Goal: Answer question/provide support: Answer question/provide support

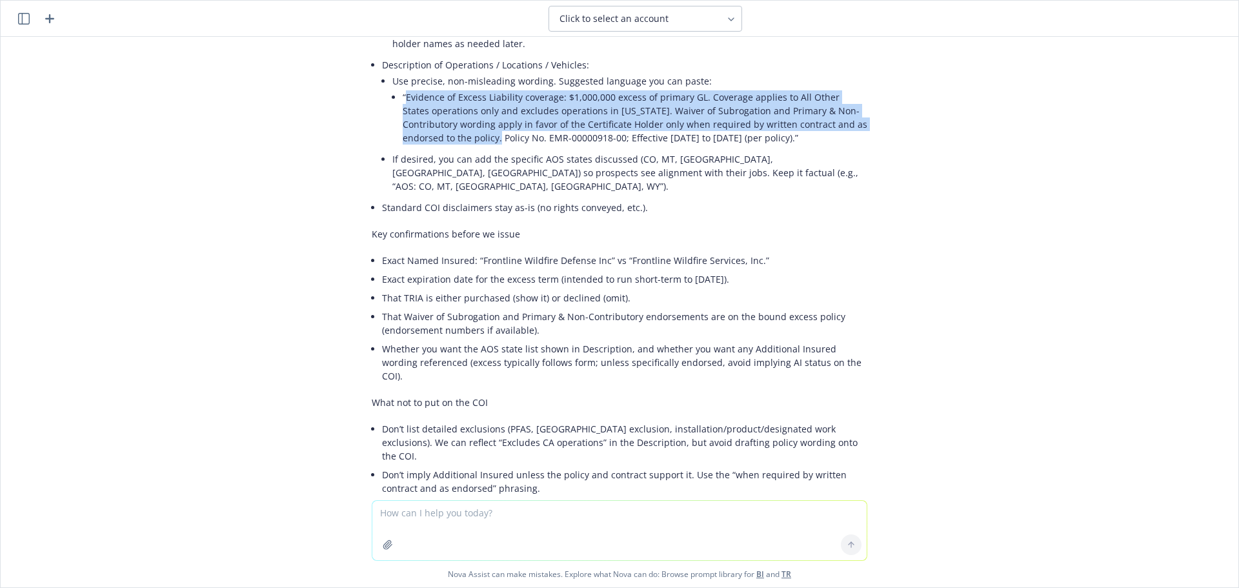
scroll to position [6681, 0]
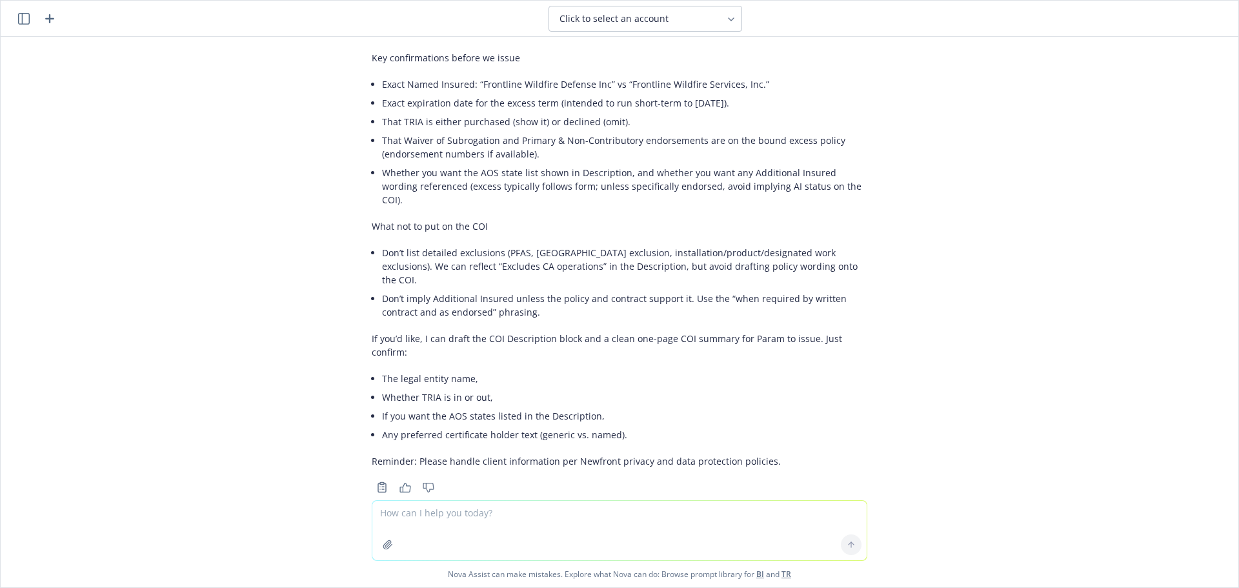
click at [505, 517] on textarea at bounding box center [619, 530] width 494 height 59
type textarea "c"
type textarea "where specifcally in the email thread does it mention primary non contirbutory"
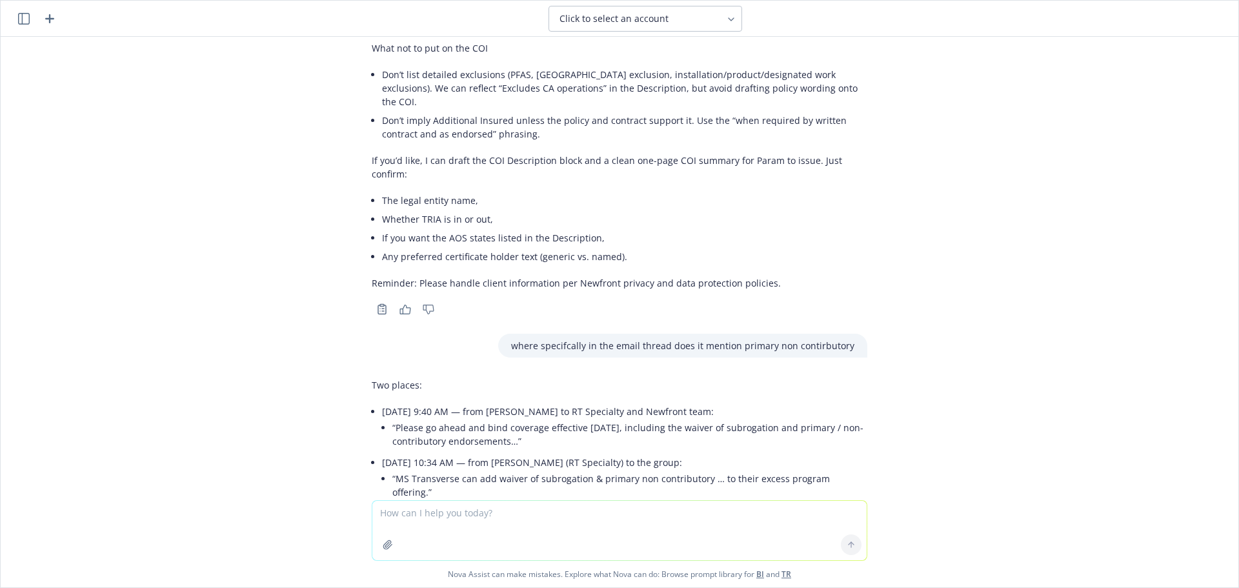
scroll to position [6881, 0]
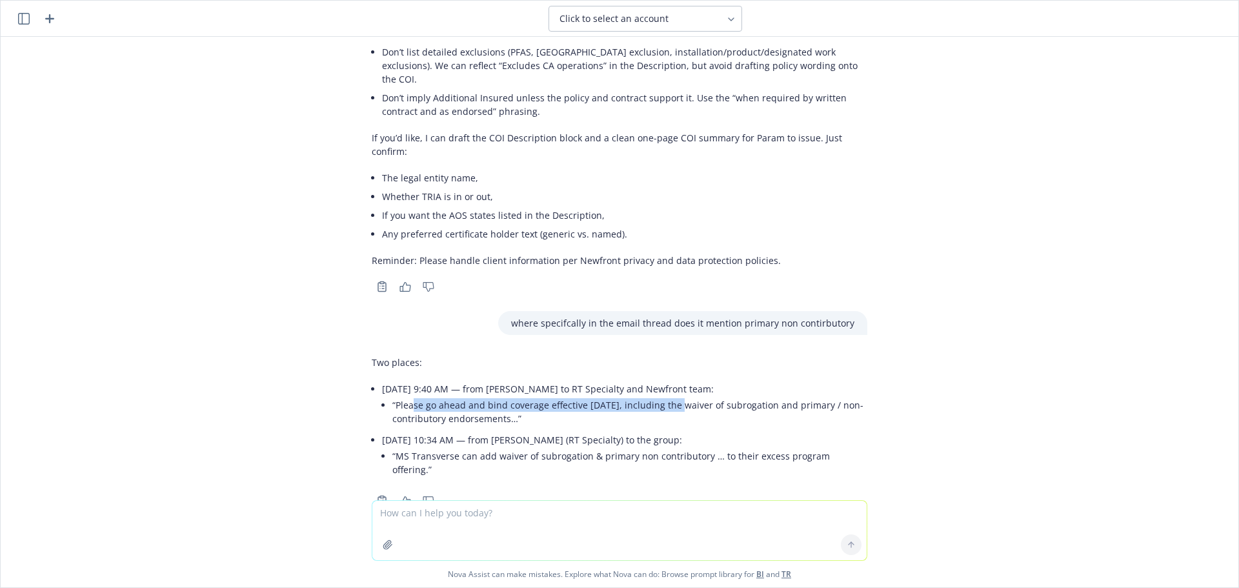
drag, startPoint x: 404, startPoint y: 381, endPoint x: 766, endPoint y: 375, distance: 361.9
click at [707, 395] on li "“Please go ahead and bind coverage effective [DATE], including the waiver of su…" at bounding box center [629, 411] width 475 height 32
click at [802, 395] on li "“Please go ahead and bind coverage effective [DATE], including the waiver of su…" at bounding box center [629, 411] width 475 height 32
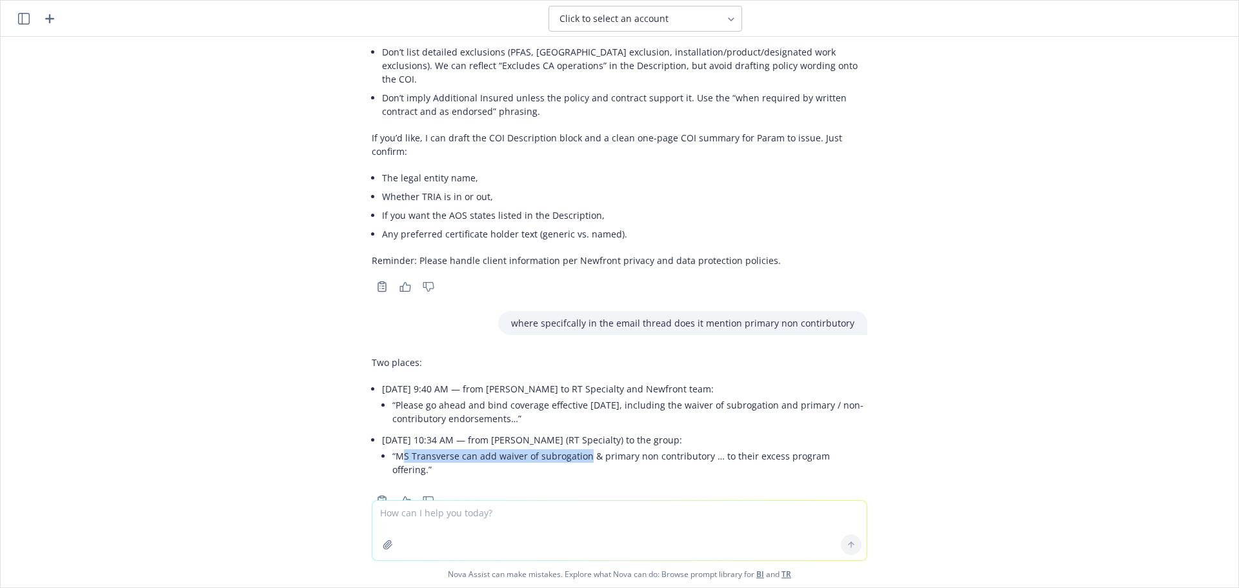
drag, startPoint x: 392, startPoint y: 428, endPoint x: 595, endPoint y: 411, distance: 204.6
click at [584, 446] on li "“MS Transverse can add waiver of subrogation & primary non contributory … to th…" at bounding box center [629, 462] width 475 height 32
click at [595, 395] on li "“Please go ahead and bind coverage effective [DATE], including the waiver of su…" at bounding box center [629, 411] width 475 height 32
drag, startPoint x: 390, startPoint y: 428, endPoint x: 556, endPoint y: 432, distance: 165.8
click at [539, 446] on li "“MS Transverse can add waiver of subrogation & primary non contributory … to th…" at bounding box center [629, 462] width 475 height 32
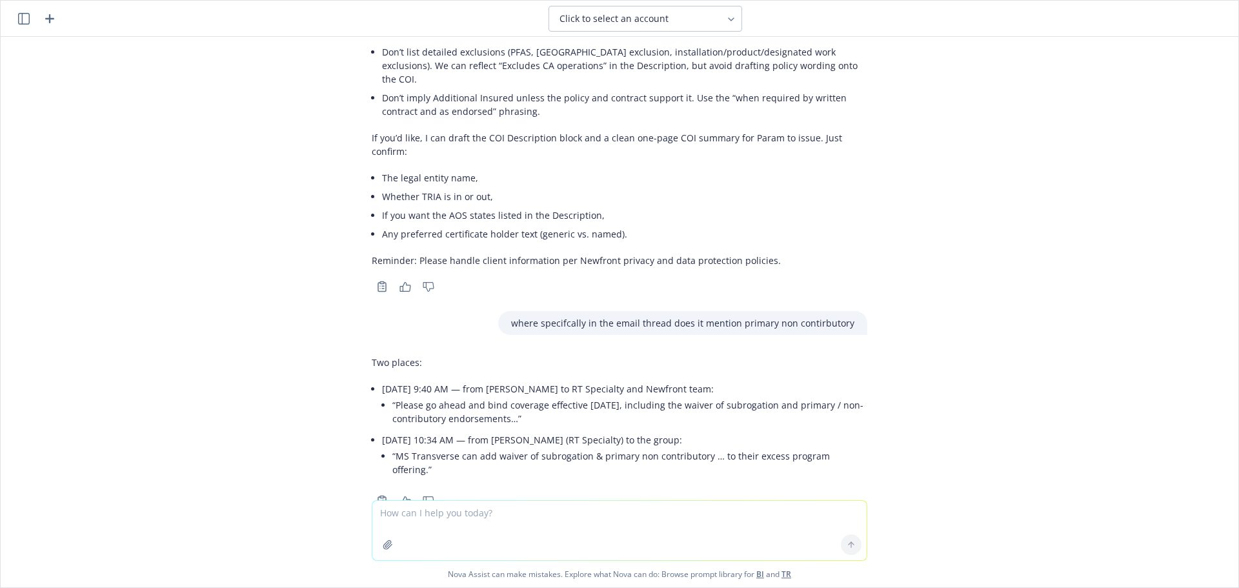
drag, startPoint x: 563, startPoint y: 427, endPoint x: 524, endPoint y: 429, distance: 38.1
click at [562, 446] on li "“MS Transverse can add waiver of subrogation & primary non contributory … to th…" at bounding box center [629, 462] width 475 height 32
click at [421, 446] on li "“MS Transverse can add waiver of subrogation & primary non contributory … to th…" at bounding box center [629, 462] width 475 height 32
drag, startPoint x: 438, startPoint y: 427, endPoint x: 735, endPoint y: 435, distance: 296.9
click at [713, 446] on li "“MS Transverse can add waiver of subrogation & primary non contributory … to th…" at bounding box center [629, 462] width 475 height 32
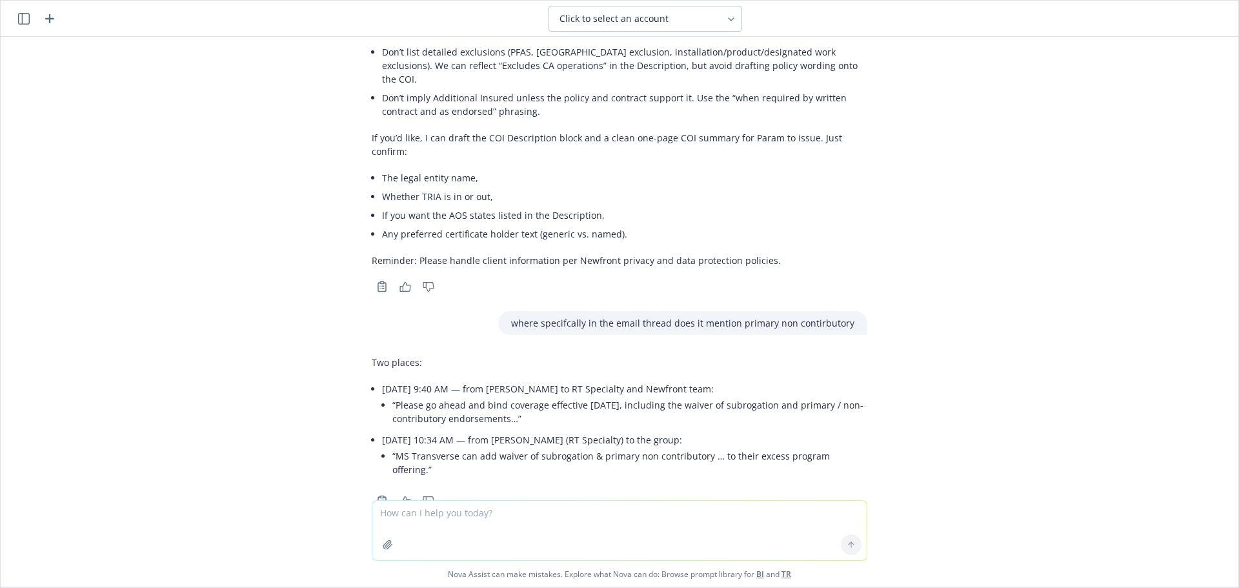
click at [753, 446] on li "“MS Transverse can add waiver of subrogation & primary non contributory … to th…" at bounding box center [629, 462] width 475 height 32
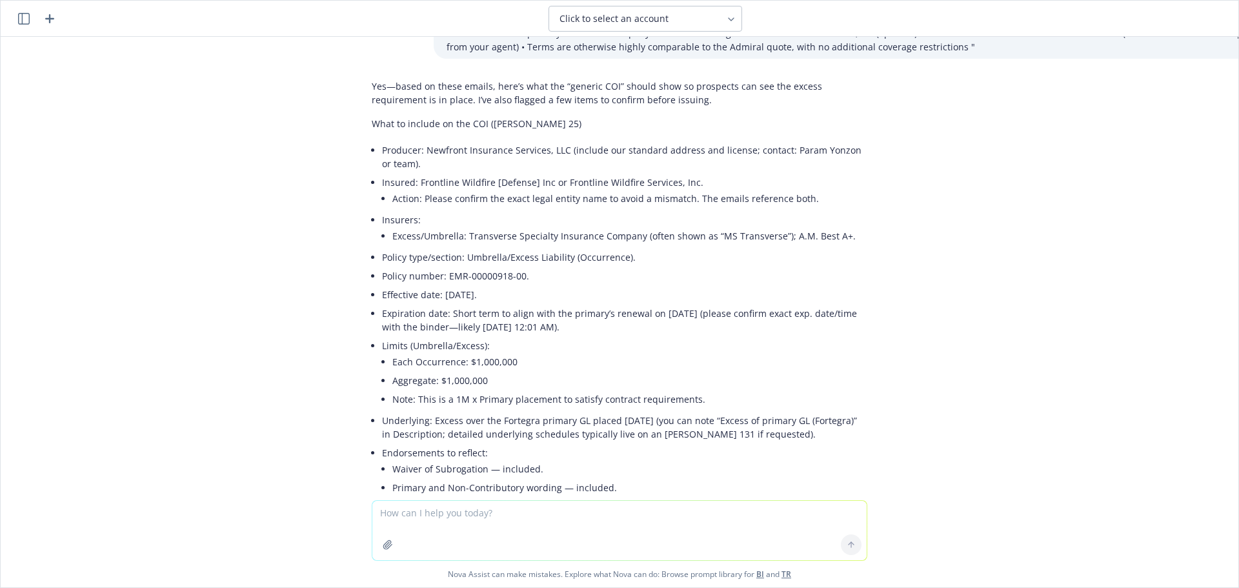
scroll to position [5849, 0]
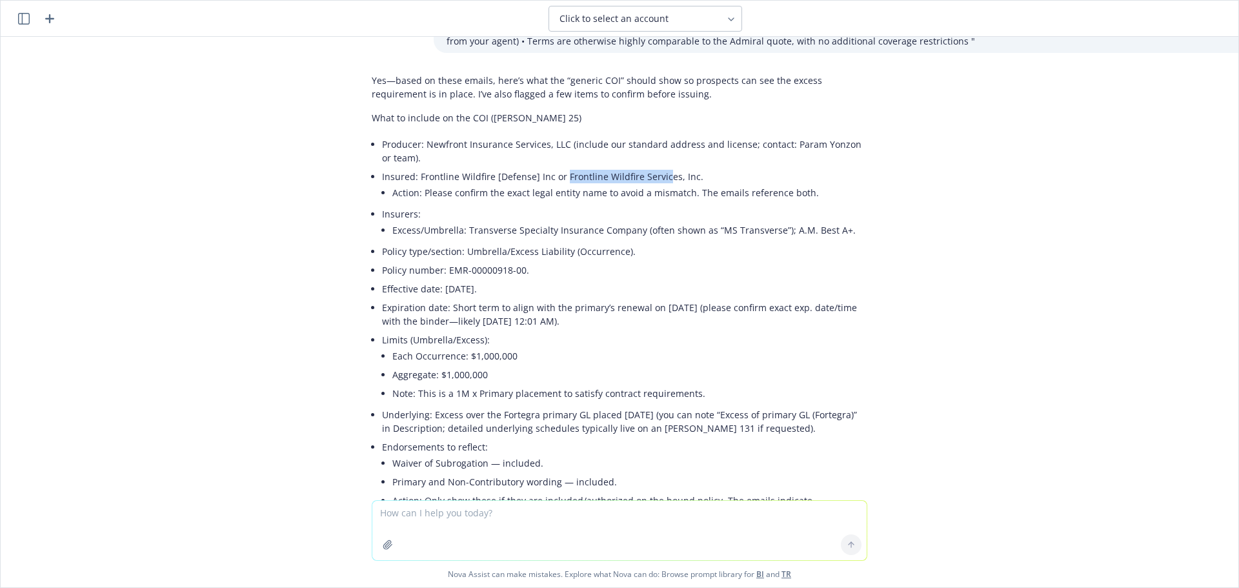
drag, startPoint x: 555, startPoint y: 216, endPoint x: 618, endPoint y: 220, distance: 63.3
click at [655, 205] on li "Insured: Frontline Wildfire [Defense] Inc or Frontline Wildfire Services, Inc. …" at bounding box center [624, 185] width 485 height 37
click at [444, 202] on li "Action: Please confirm the exact legal entity name to avoid a mismatch. The ema…" at bounding box center [629, 192] width 475 height 19
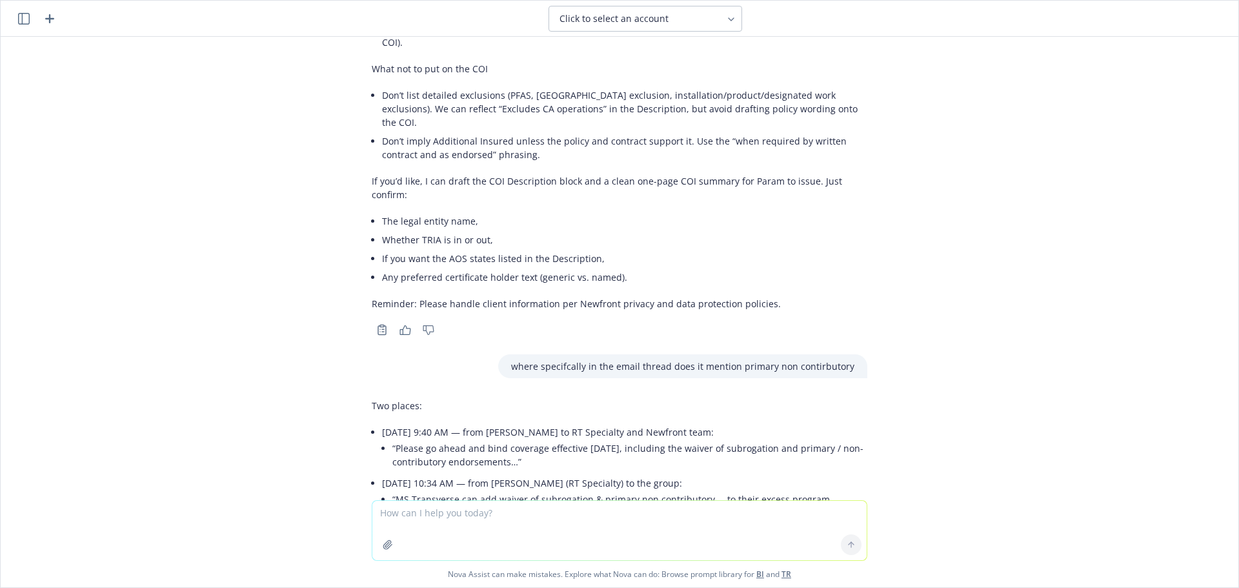
scroll to position [6881, 0]
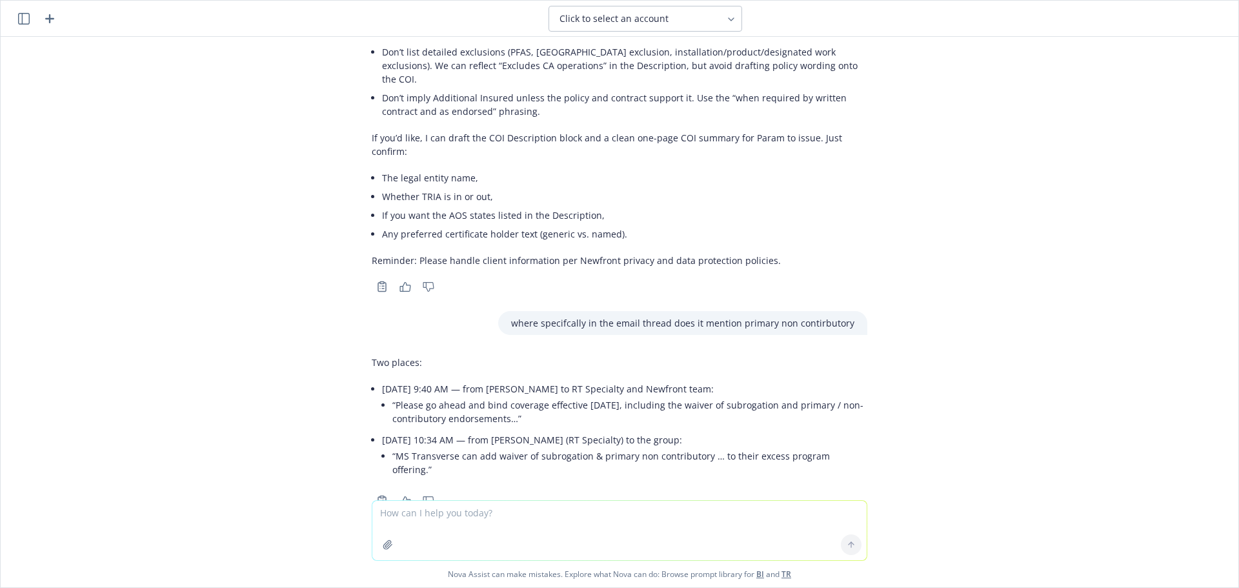
click at [419, 506] on textarea at bounding box center [619, 530] width 494 height 59
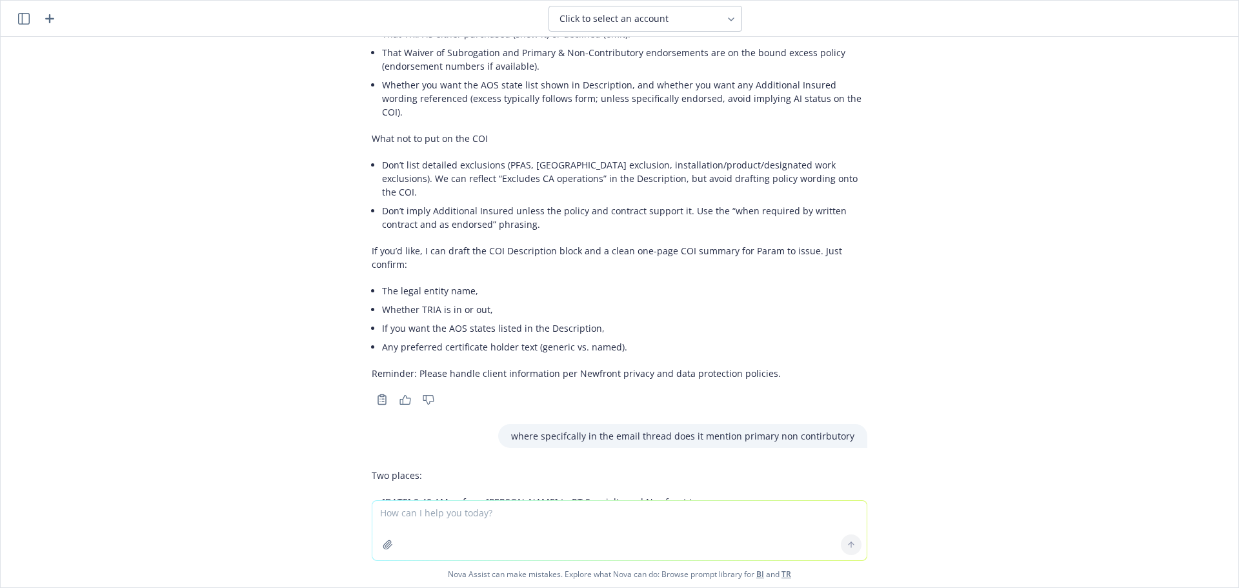
scroll to position [6623, 0]
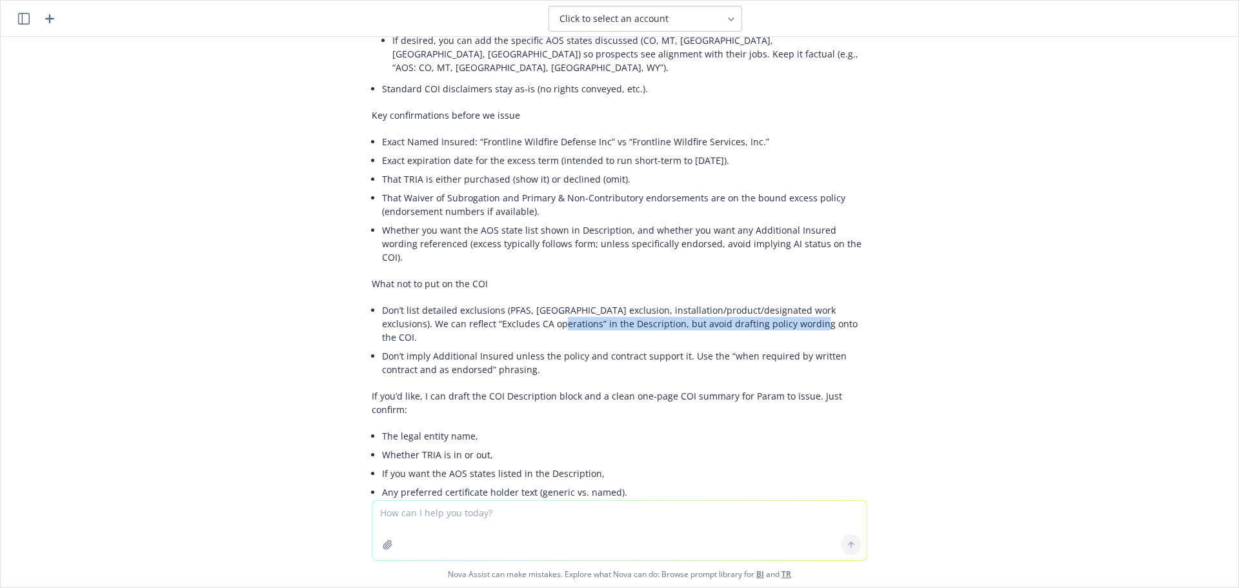
drag, startPoint x: 756, startPoint y: 324, endPoint x: 470, endPoint y: 329, distance: 285.8
click at [487, 329] on li "Don’t list detailed exclusions (PFAS, [GEOGRAPHIC_DATA] exclusion, installation…" at bounding box center [624, 324] width 485 height 46
click at [412, 346] on li "Don’t imply Additional Insured unless the policy and contract support it. Use t…" at bounding box center [624, 362] width 485 height 32
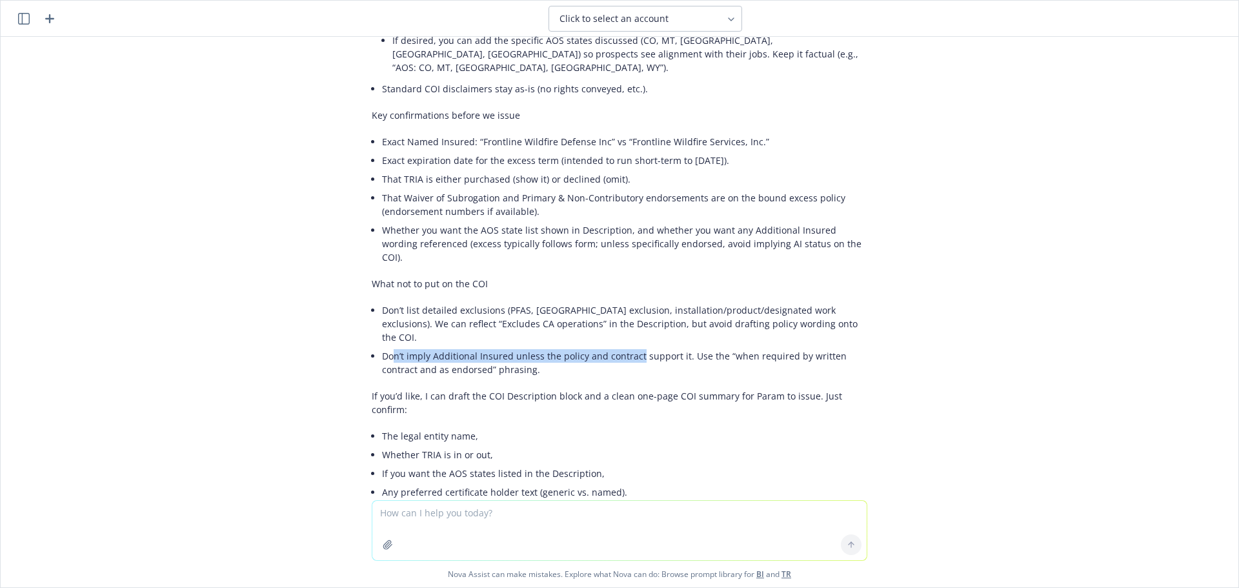
drag, startPoint x: 384, startPoint y: 345, endPoint x: 634, endPoint y: 341, distance: 249.0
click at [632, 346] on li "Don’t imply Additional Insured unless the policy and contract support it. Use t…" at bounding box center [624, 362] width 485 height 32
click at [661, 346] on li "Don’t imply Additional Insured unless the policy and contract support it. Use t…" at bounding box center [624, 362] width 485 height 32
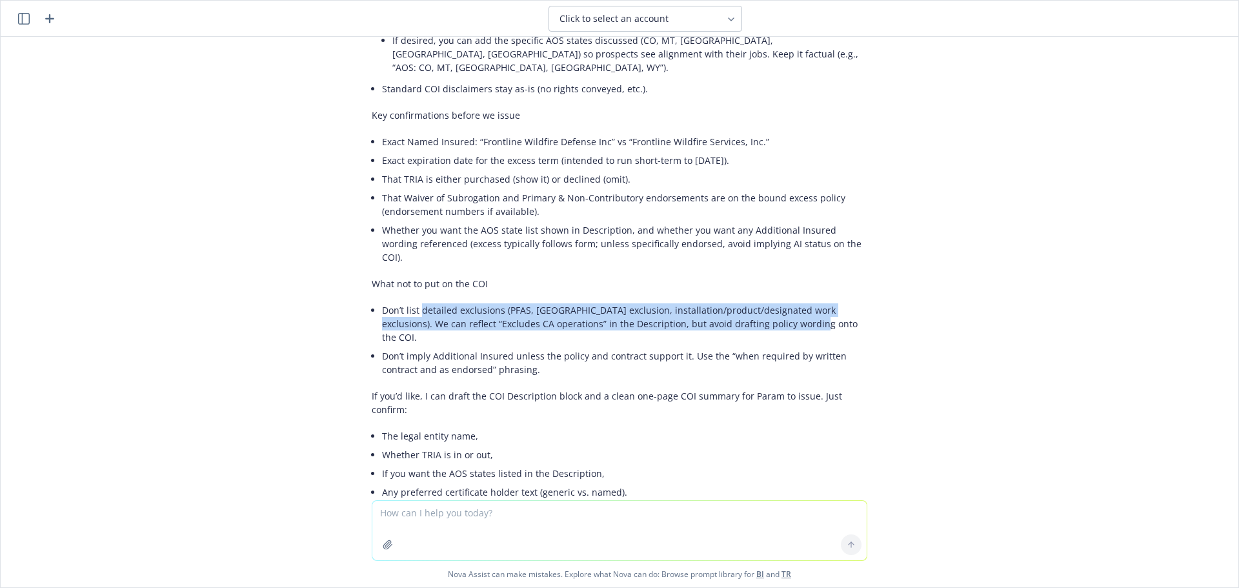
drag, startPoint x: 786, startPoint y: 325, endPoint x: 412, endPoint y: 314, distance: 374.3
click at [412, 314] on li "Don’t list detailed exclusions (PFAS, [GEOGRAPHIC_DATA] exclusion, installation…" at bounding box center [624, 324] width 485 height 46
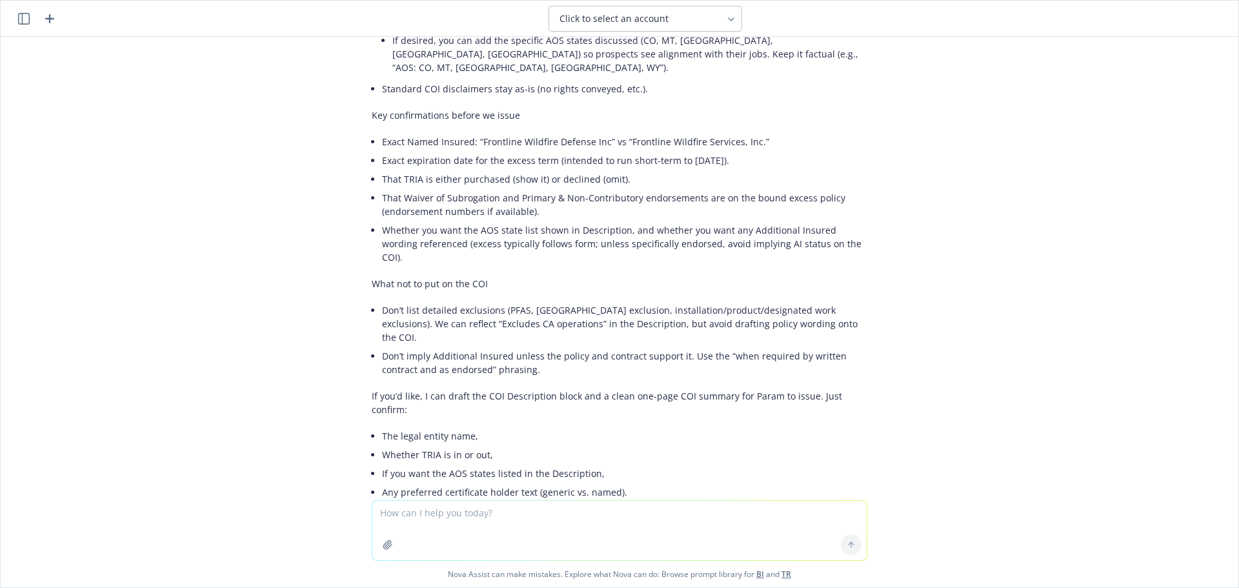
click at [395, 312] on li "Don’t list detailed exclusions (PFAS, [GEOGRAPHIC_DATA] exclusion, installation…" at bounding box center [624, 324] width 485 height 46
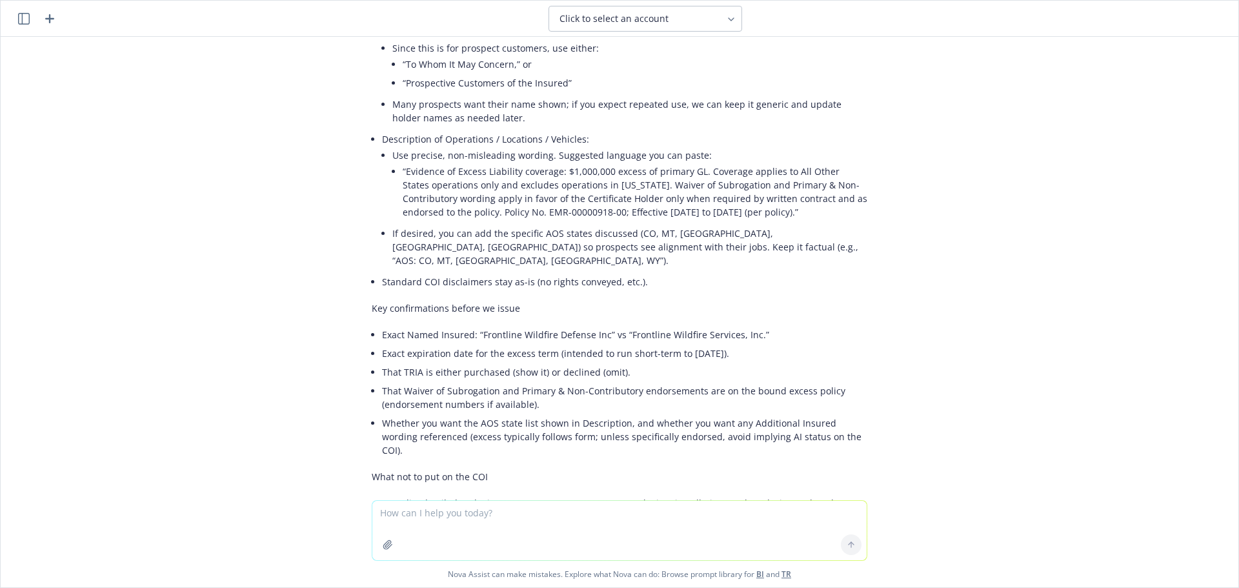
scroll to position [6430, 0]
drag, startPoint x: 693, startPoint y: 198, endPoint x: 606, endPoint y: 214, distance: 89.1
click at [603, 215] on li "“Evidence of Excess Liability coverage: $1,000,000 excess of primary GL. Covera…" at bounding box center [635, 192] width 464 height 59
click at [615, 214] on li "“Evidence of Excess Liability coverage: $1,000,000 excess of primary GL. Covera…" at bounding box center [635, 192] width 464 height 59
drag, startPoint x: 619, startPoint y: 212, endPoint x: 479, endPoint y: 211, distance: 140.0
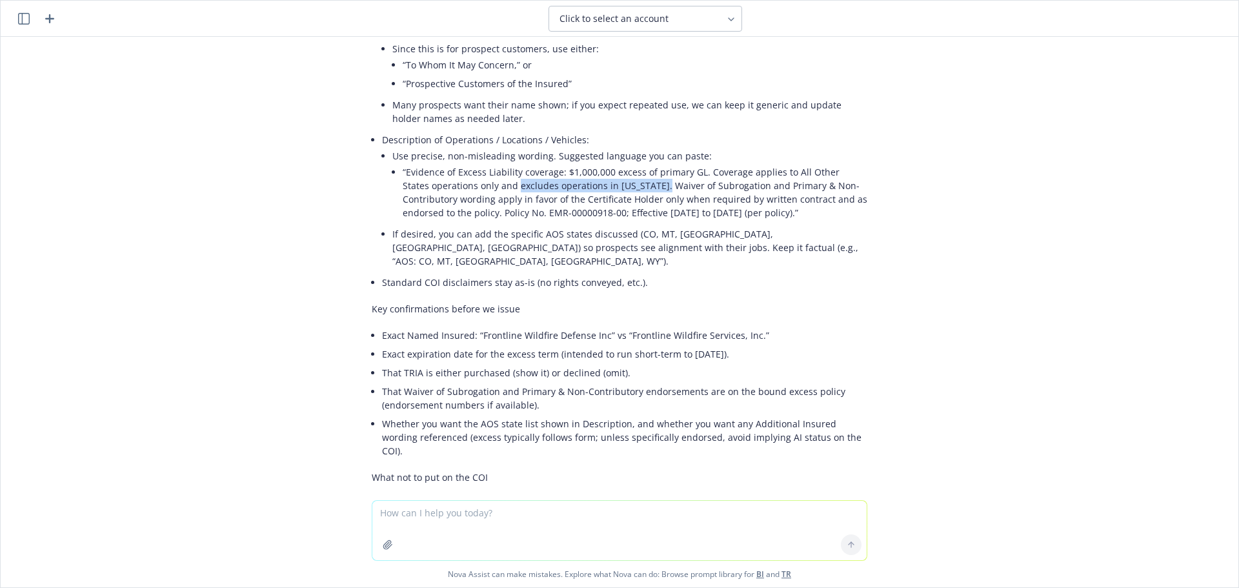
click at [479, 211] on li "“Evidence of Excess Liability coverage: $1,000,000 excess of primary GL. Covera…" at bounding box center [635, 192] width 464 height 59
copy li "excludes operations in [US_STATE]."
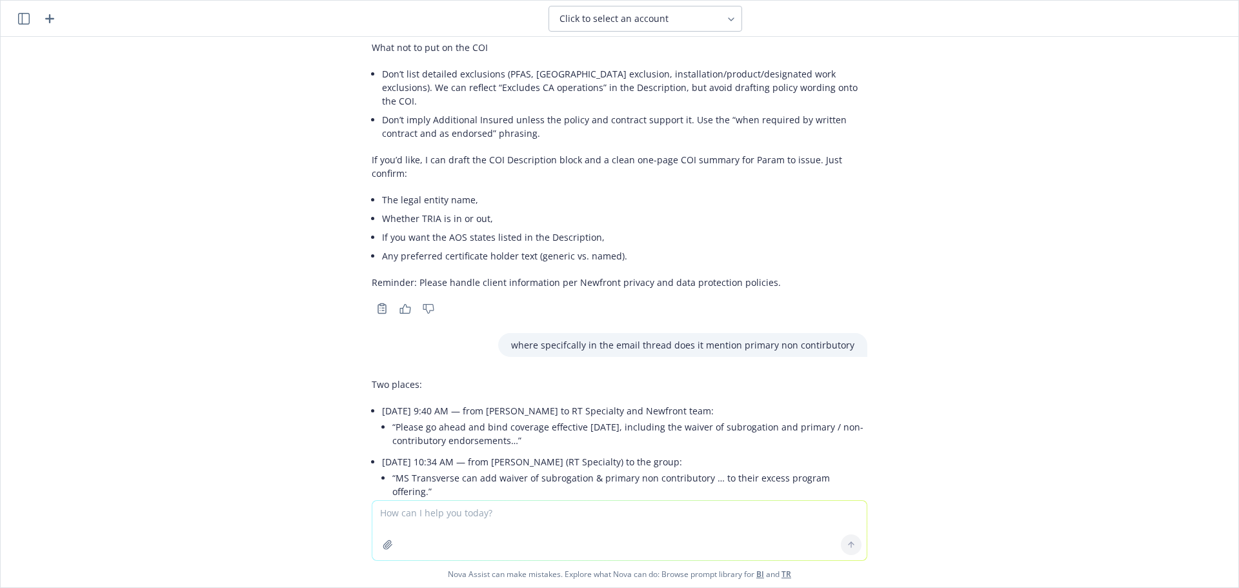
scroll to position [6881, 0]
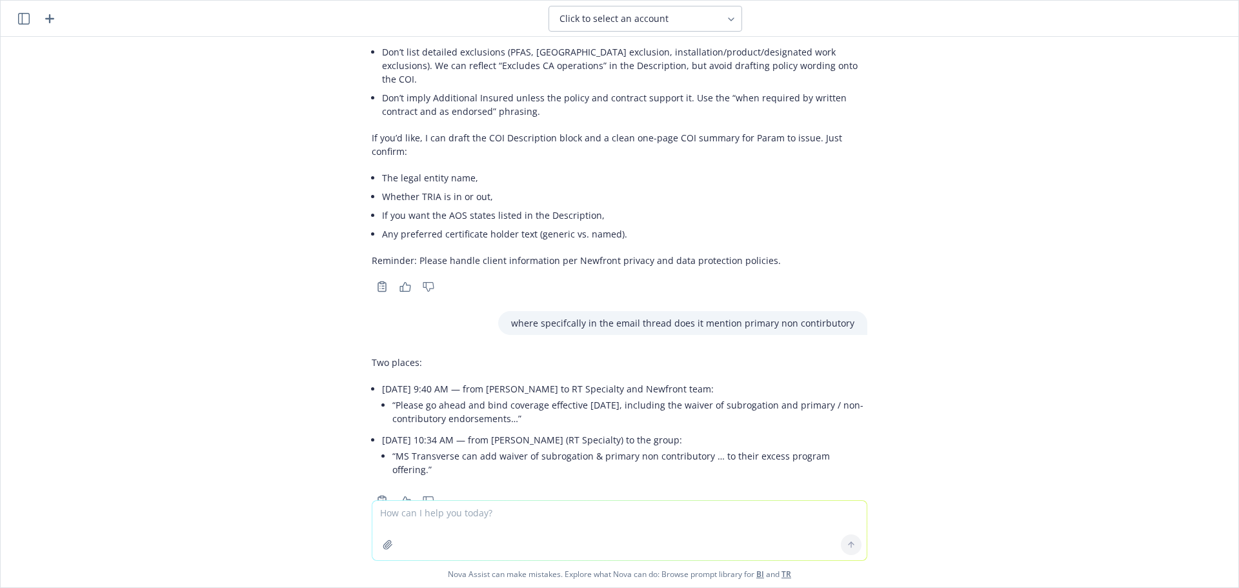
click at [518, 505] on textarea at bounding box center [619, 530] width 494 height 59
paste textarea "excludes operations in [US_STATE]."
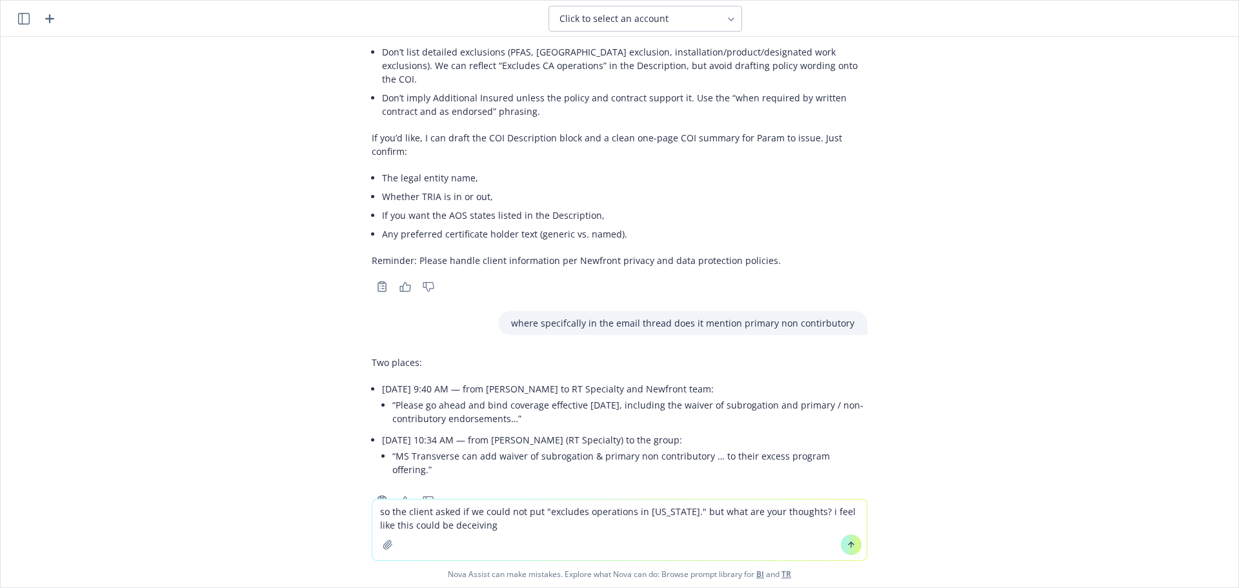
type textarea "so the client asked if we could not put "excludes operations in [US_STATE]." bu…"
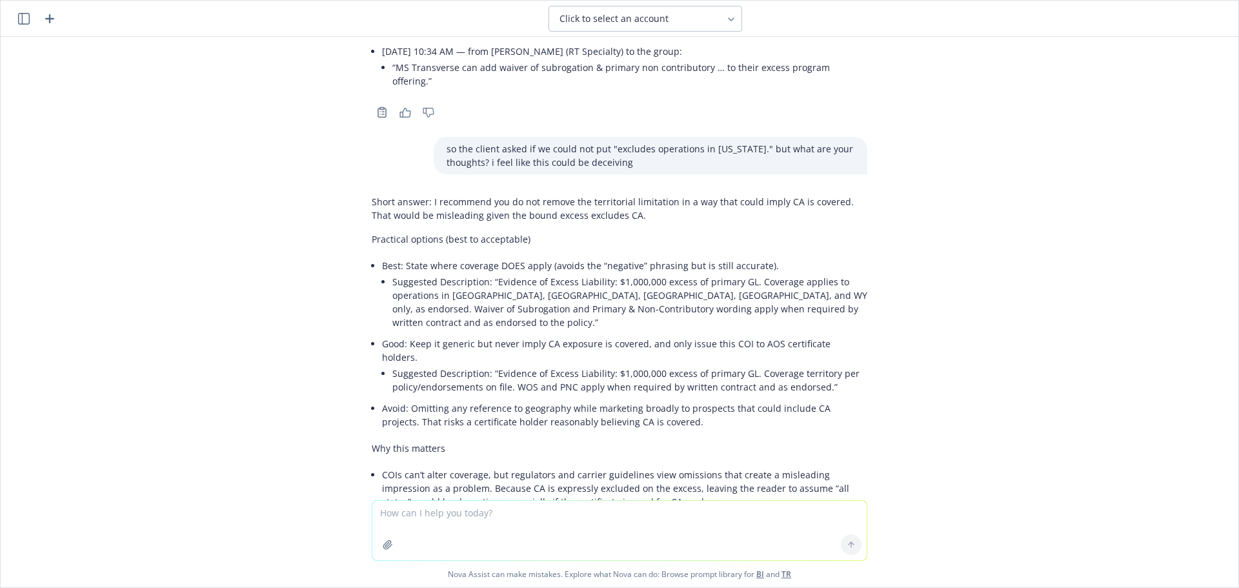
scroll to position [7266, 0]
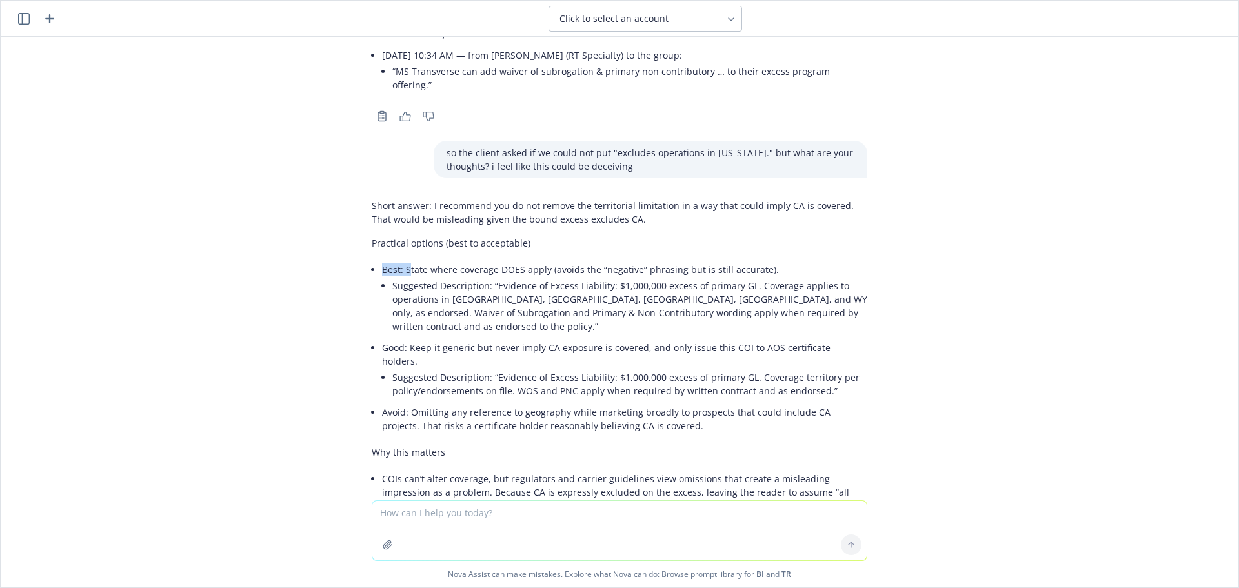
drag, startPoint x: 398, startPoint y: 226, endPoint x: 781, endPoint y: 232, distance: 383.2
click at [781, 260] on li "Best: State where coverage DOES apply (avoids the “negative” phrasing but is st…" at bounding box center [624, 299] width 485 height 78
drag, startPoint x: 657, startPoint y: 263, endPoint x: 602, endPoint y: 273, distance: 56.4
click at [657, 276] on li "Suggested Description: “Evidence of Excess Liability: $1,000,000 excess of prim…" at bounding box center [629, 305] width 475 height 59
drag, startPoint x: 401, startPoint y: 226, endPoint x: 730, endPoint y: 232, distance: 329.1
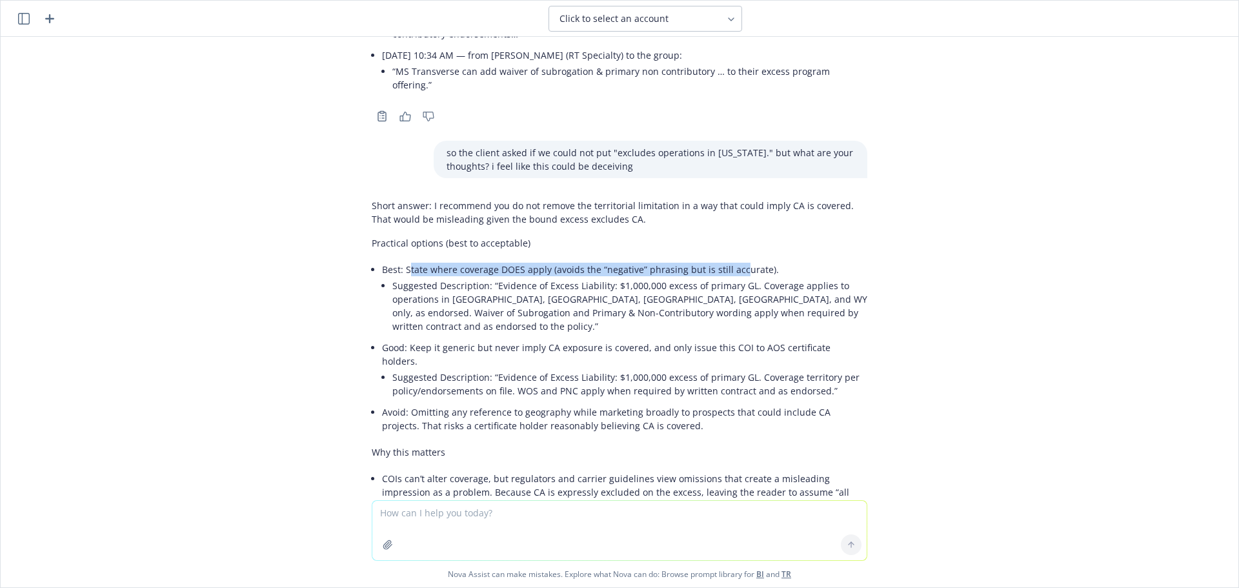
click at [730, 260] on li "Best: State where coverage DOES apply (avoids the “negative” phrasing but is st…" at bounding box center [624, 299] width 485 height 78
click at [679, 276] on li "Suggested Description: “Evidence of Excess Liability: $1,000,000 excess of prim…" at bounding box center [629, 305] width 475 height 59
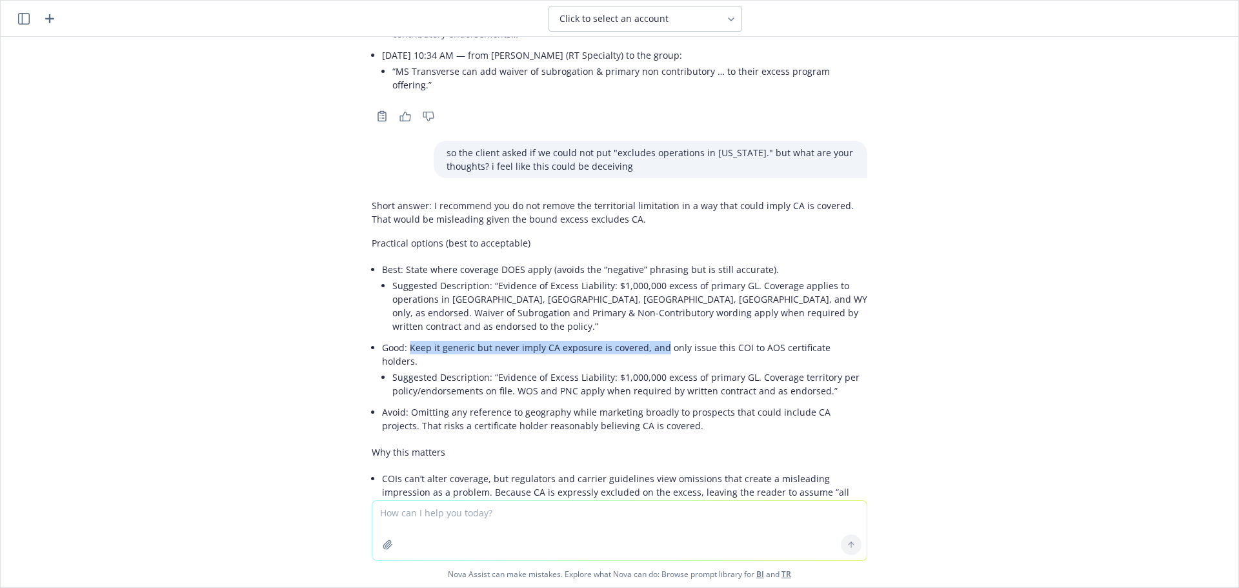
drag, startPoint x: 415, startPoint y: 294, endPoint x: 652, endPoint y: 292, distance: 237.4
click at [652, 338] on li "Good: Keep it generic but never imply CA exposure is covered, and only issue th…" at bounding box center [624, 370] width 485 height 65
click at [683, 338] on li "Good: Keep it generic but never imply CA exposure is covered, and only issue th…" at bounding box center [624, 370] width 485 height 65
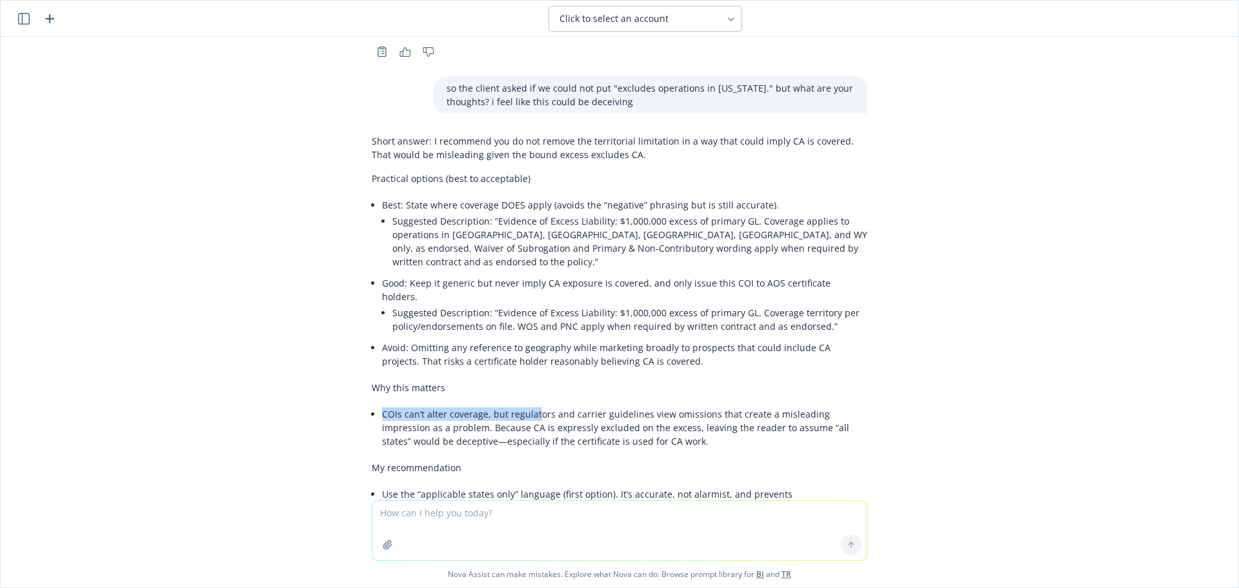
drag, startPoint x: 369, startPoint y: 349, endPoint x: 547, endPoint y: 353, distance: 178.1
click at [530, 344] on div "Short answer: I recommend you do not remove the territorial limitation in a way…" at bounding box center [619, 360] width 495 height 463
click at [515, 404] on li "COIs can’t alter coverage, but regulators and carrier guidelines view omissions…" at bounding box center [624, 427] width 485 height 46
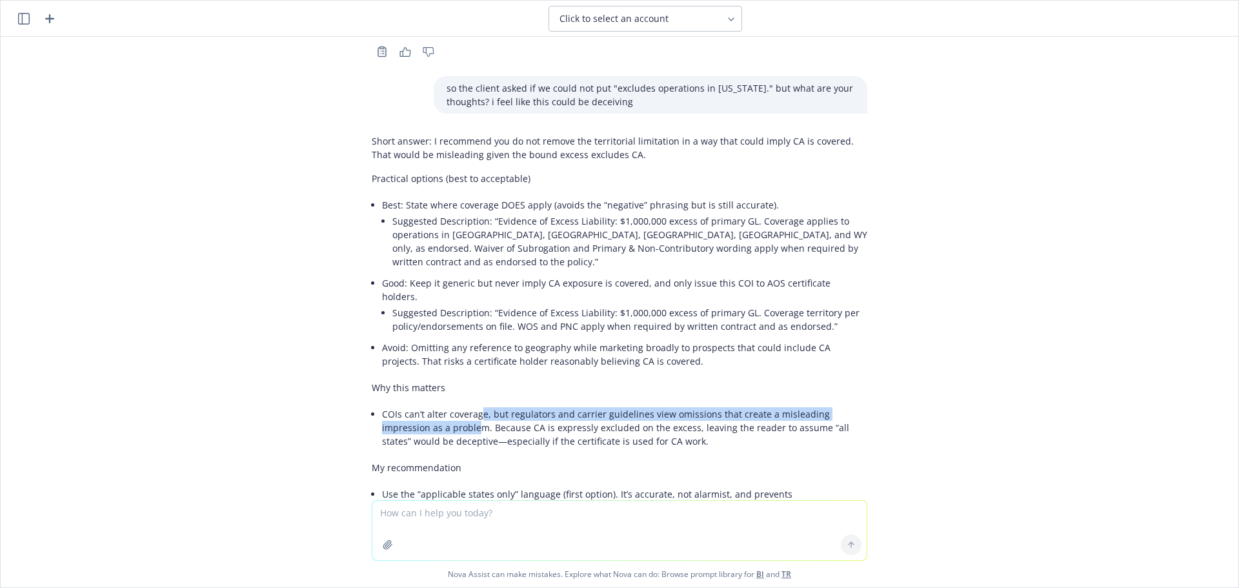
drag, startPoint x: 468, startPoint y: 347, endPoint x: 417, endPoint y: 356, distance: 52.4
click at [417, 404] on li "COIs can’t alter coverage, but regulators and carrier guidelines view omissions…" at bounding box center [624, 427] width 485 height 46
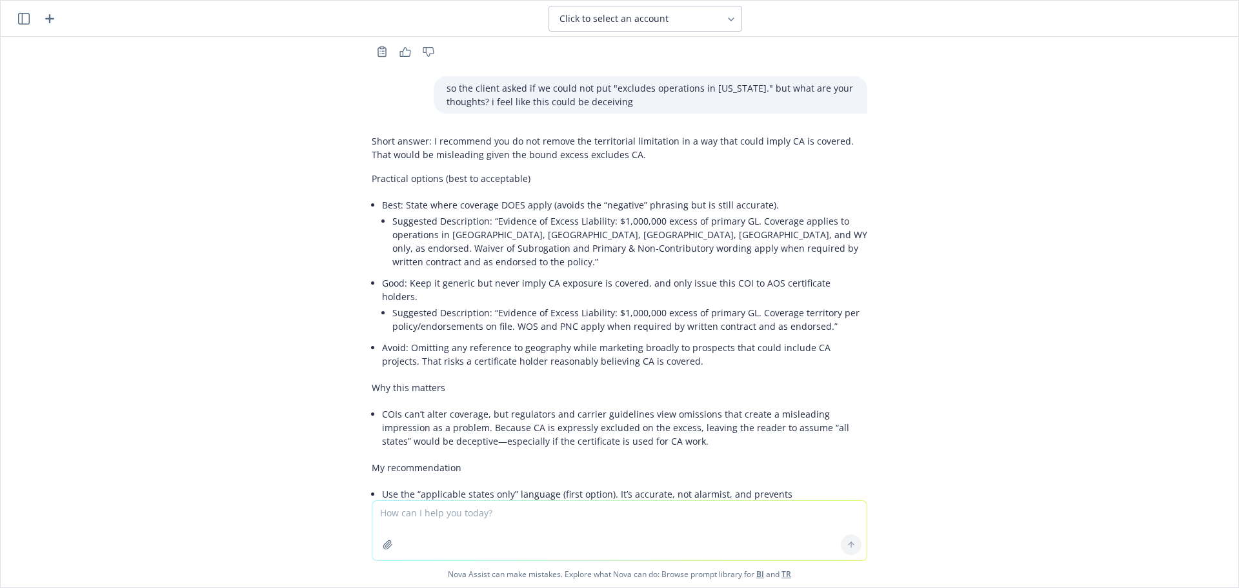
click at [455, 404] on li "COIs can’t alter coverage, but regulators and carrier guidelines view omissions…" at bounding box center [624, 427] width 485 height 46
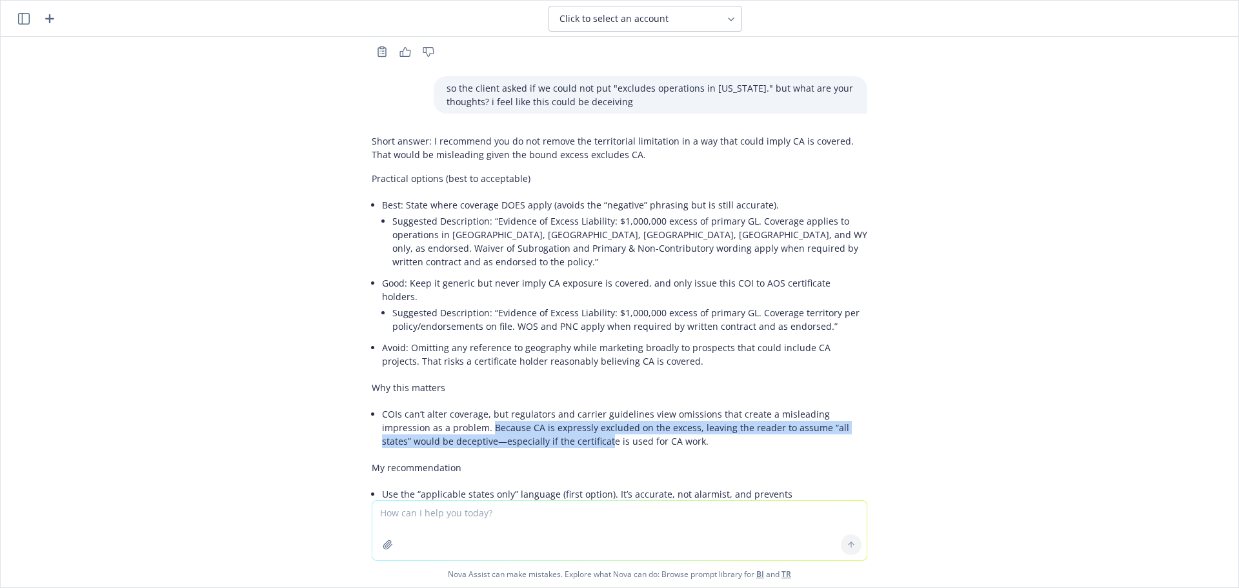
drag, startPoint x: 433, startPoint y: 357, endPoint x: 534, endPoint y: 384, distance: 105.0
click at [532, 384] on div "Short answer: I recommend you do not remove the territorial limitation in a way…" at bounding box center [619, 360] width 495 height 463
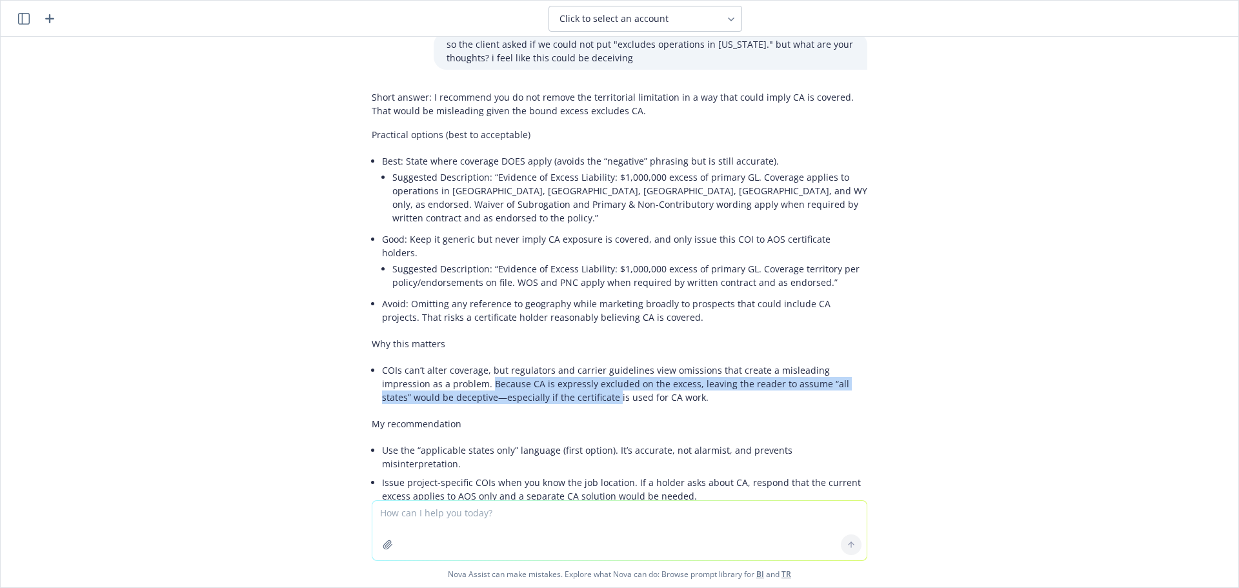
scroll to position [7395, 0]
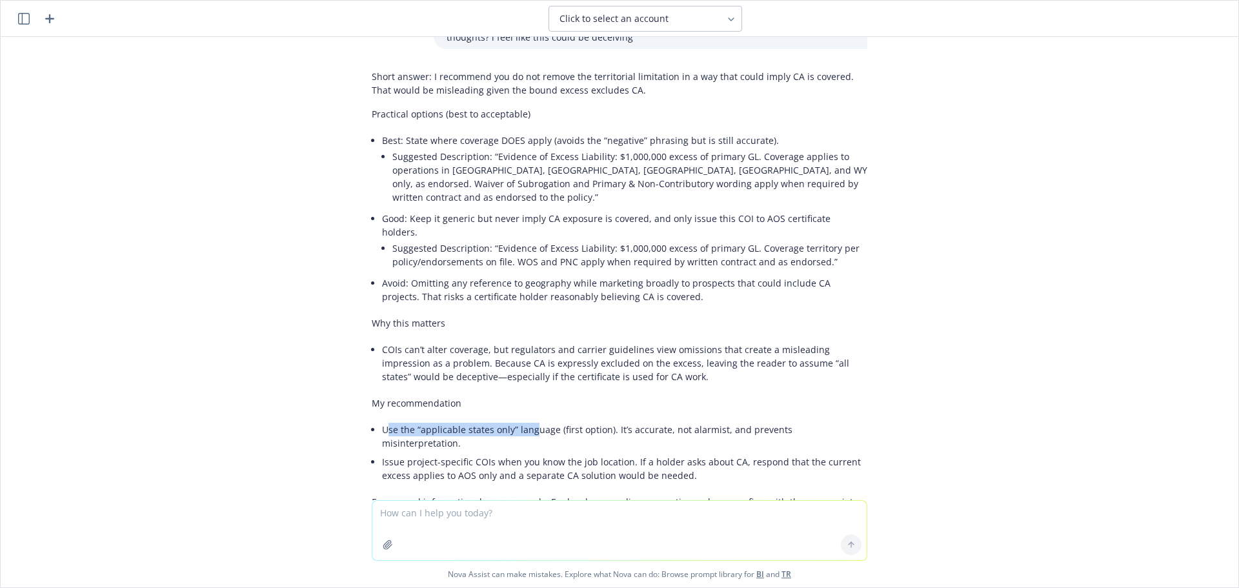
drag, startPoint x: 377, startPoint y: 360, endPoint x: 533, endPoint y: 366, distance: 155.6
click at [524, 420] on li "Use the “applicable states only” language (first option). It’s accurate, not al…" at bounding box center [624, 436] width 485 height 32
click at [546, 420] on li "Use the “applicable states only” language (first option). It’s accurate, not al…" at bounding box center [624, 436] width 485 height 32
click at [487, 514] on textarea at bounding box center [619, 530] width 494 height 59
drag, startPoint x: 570, startPoint y: 406, endPoint x: 593, endPoint y: 391, distance: 27.6
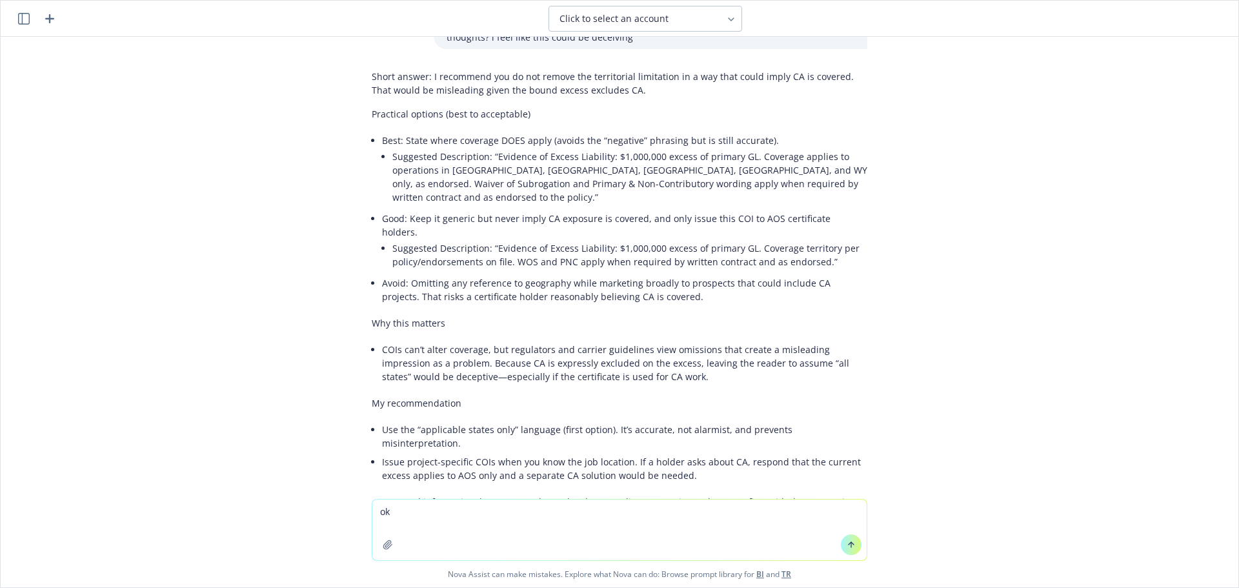
click at [570, 406] on div "Short answer: I recommend you do not remove the territorial limitation in a way…" at bounding box center [619, 296] width 495 height 463
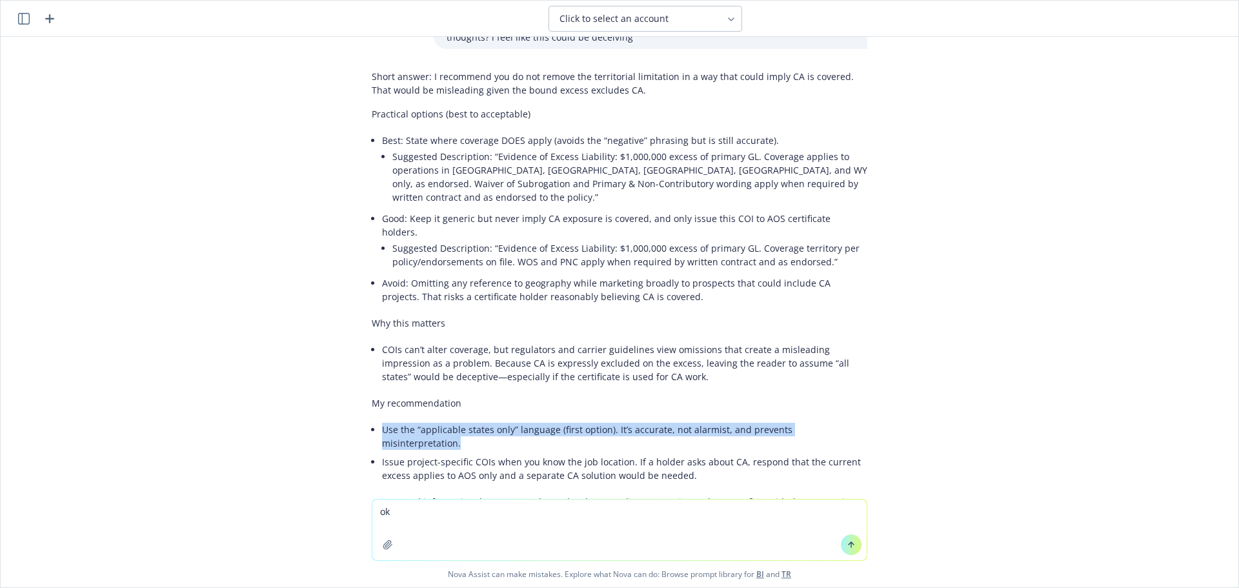
drag, startPoint x: 808, startPoint y: 364, endPoint x: 374, endPoint y: 364, distance: 434.2
click at [374, 364] on div "Short answer: I recommend you do not remove the territorial limitation in a way…" at bounding box center [619, 308] width 516 height 486
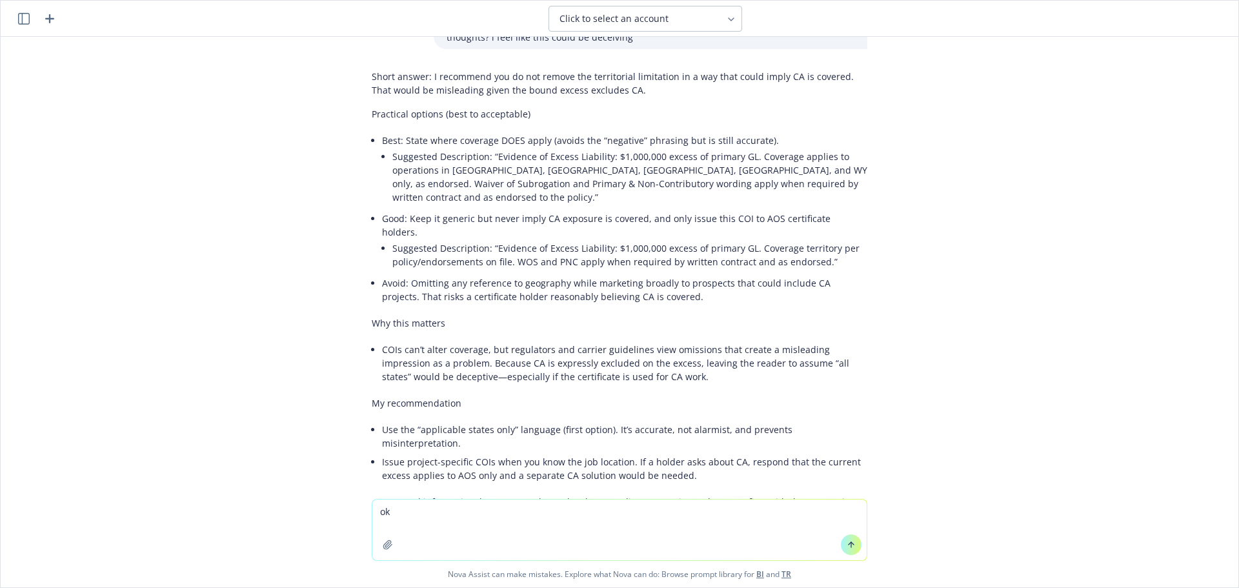
click at [448, 566] on div at bounding box center [619, 573] width 1217 height 15
drag, startPoint x: 426, startPoint y: 510, endPoint x: 361, endPoint y: 512, distance: 64.5
click at [361, 512] on div "ok Nova Assist can make mistakes. Explore what Nova can do: Browse prompt libra…" at bounding box center [619, 543] width 1237 height 88
type textarea "ok give me what you would exatcly put in the DOO"
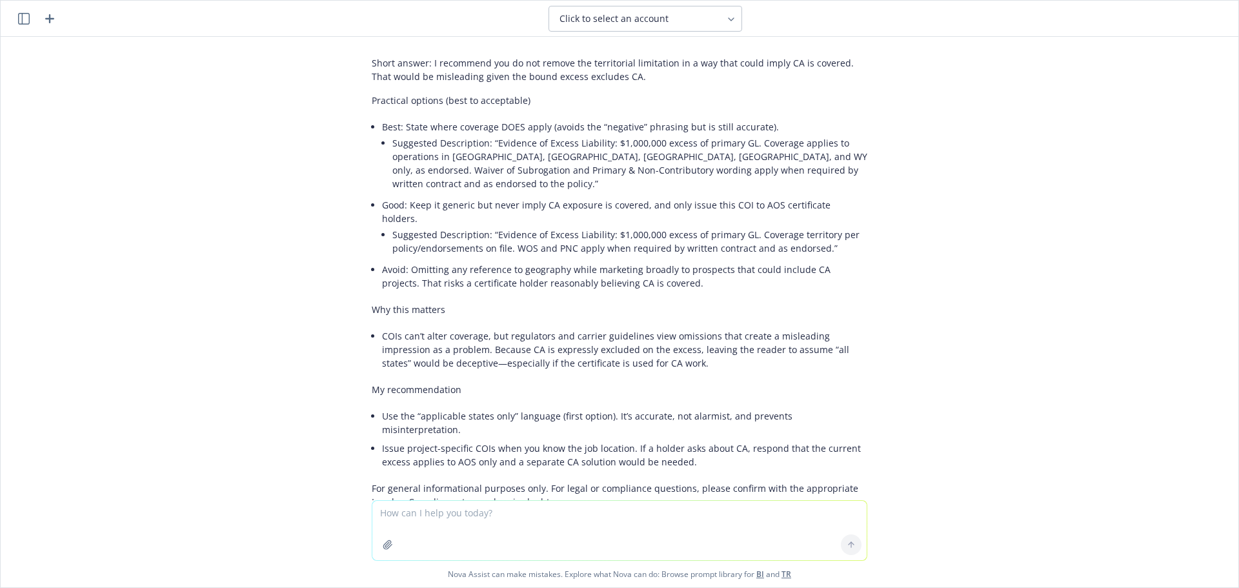
scroll to position [7561, 0]
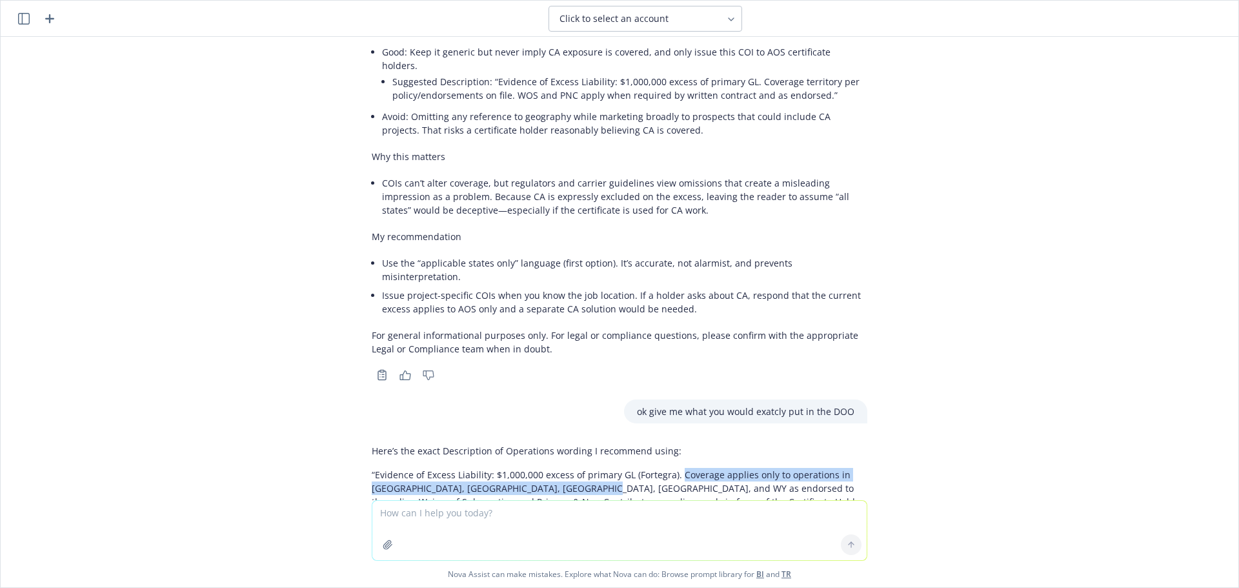
drag, startPoint x: 528, startPoint y: 408, endPoint x: 667, endPoint y: 391, distance: 140.4
click at [667, 468] on p "“Evidence of Excess Liability: $1,000,000 excess of primary GL (Fortegra). Cove…" at bounding box center [619, 502] width 495 height 68
copy p "Coverage applies only to operations in [GEOGRAPHIC_DATA], [GEOGRAPHIC_DATA], [G…"
click at [570, 523] on textarea at bounding box center [619, 530] width 494 height 59
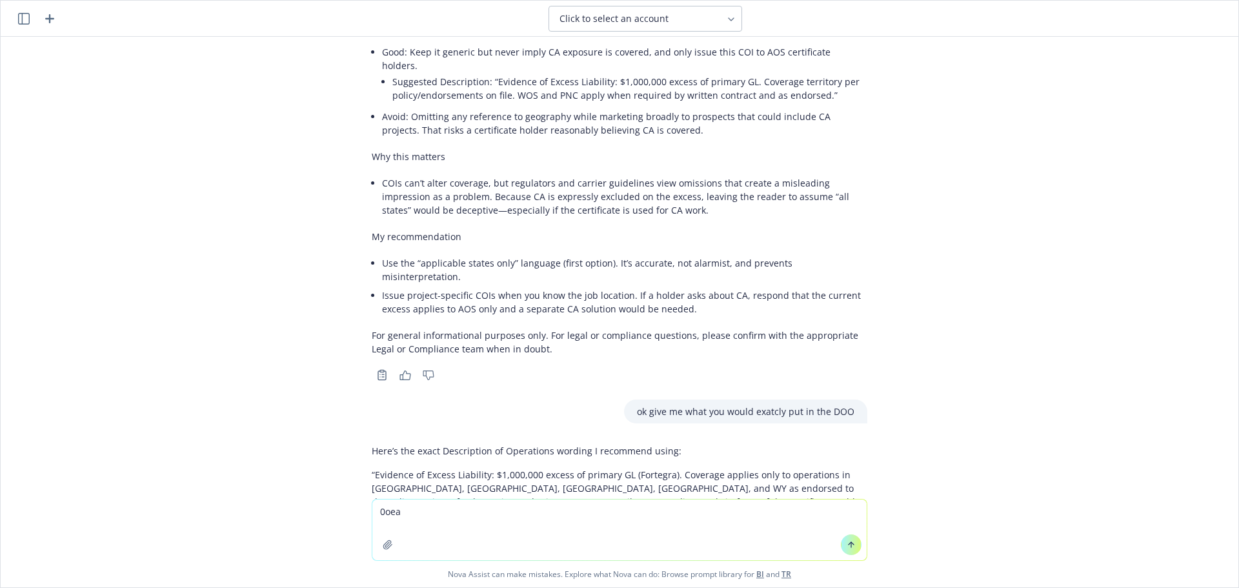
type textarea "0oea"
